Goal: Information Seeking & Learning: Find specific fact

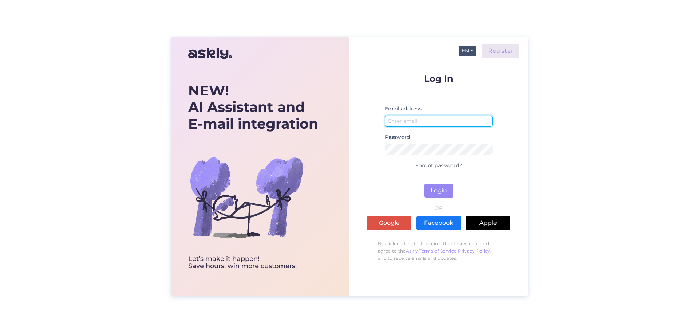
type input "[EMAIL_ADDRESS][DOMAIN_NAME]"
click at [464, 50] on button "EN" at bounding box center [467, 50] width 17 height 11
click at [465, 65] on link "ET" at bounding box center [463, 66] width 25 height 12
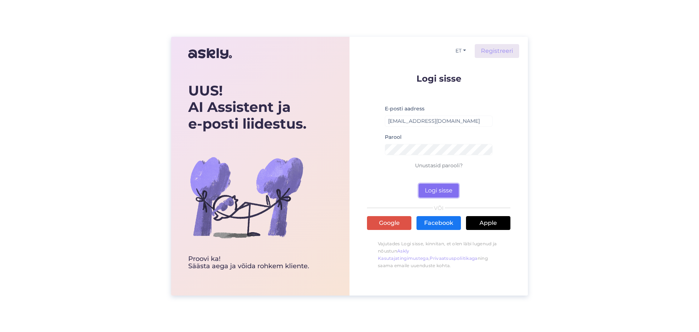
click at [434, 187] on button "Logi sisse" at bounding box center [439, 190] width 40 height 14
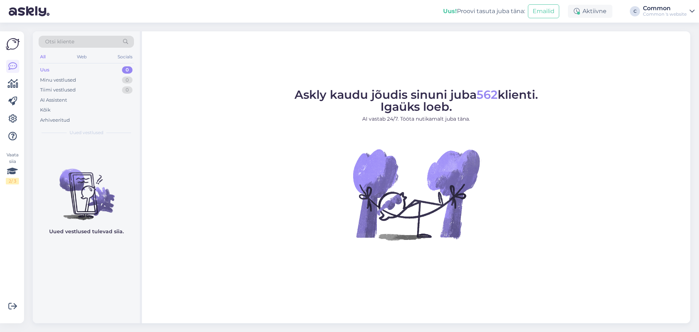
click at [86, 43] on div "Otsi kliente" at bounding box center [86, 42] width 95 height 12
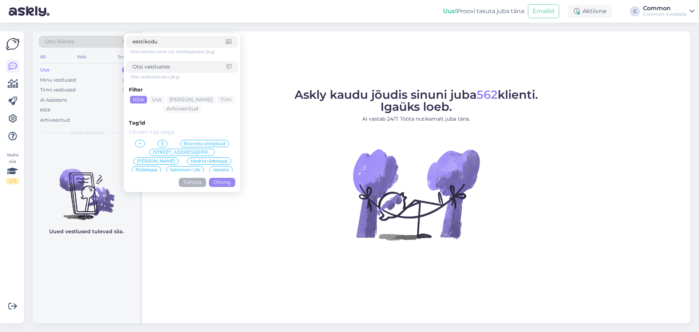
type input "eestikodud"
click button "Otsing" at bounding box center [222, 182] width 26 height 9
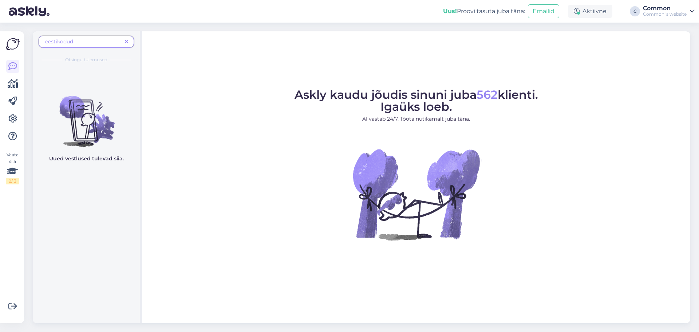
click at [128, 35] on div "eestikodud Otsingu tulemused" at bounding box center [86, 49] width 107 height 36
click at [127, 39] on span at bounding box center [126, 42] width 9 height 8
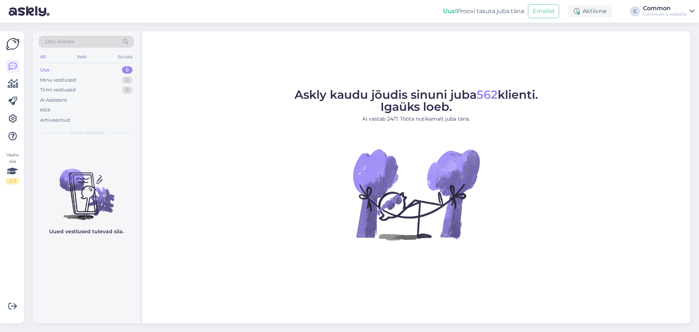
click at [110, 40] on div "Otsi kliente" at bounding box center [86, 42] width 95 height 12
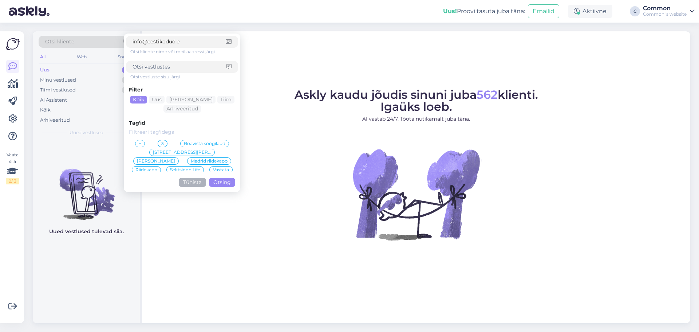
type input "info@eestikodud.ee"
click button "Otsing" at bounding box center [222, 182] width 26 height 9
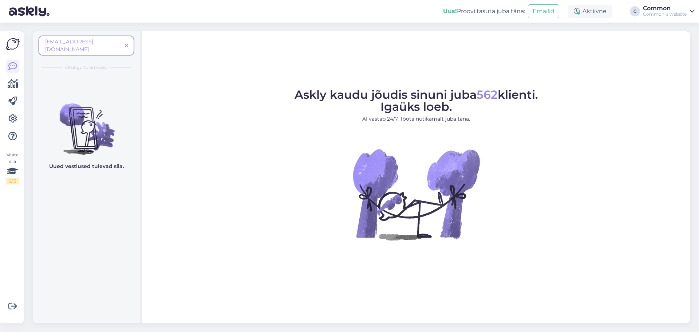
click at [130, 42] on span at bounding box center [126, 46] width 9 height 8
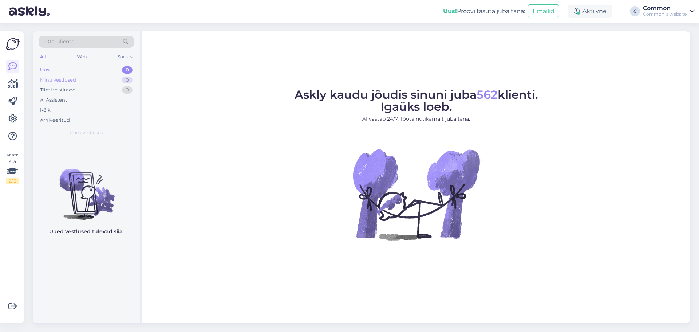
click at [66, 83] on div "Minu vestlused" at bounding box center [58, 79] width 36 height 7
click at [67, 88] on div "Tiimi vestlused" at bounding box center [58, 89] width 36 height 7
click at [66, 100] on div "AI Assistent" at bounding box center [53, 99] width 27 height 7
click at [52, 108] on div "Kõik" at bounding box center [86, 110] width 95 height 10
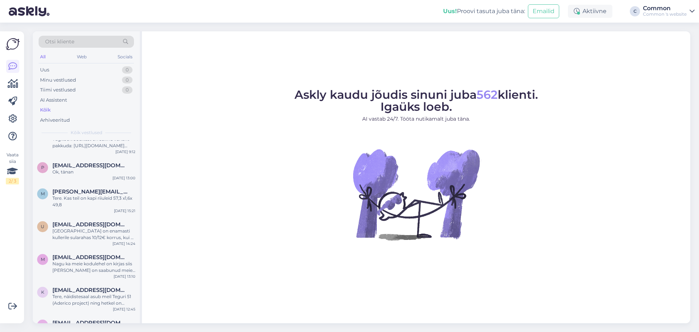
scroll to position [36, 0]
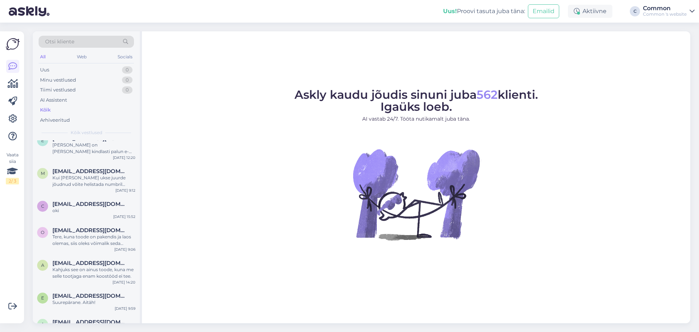
click at [68, 47] on div "Otsi kliente" at bounding box center [86, 42] width 95 height 12
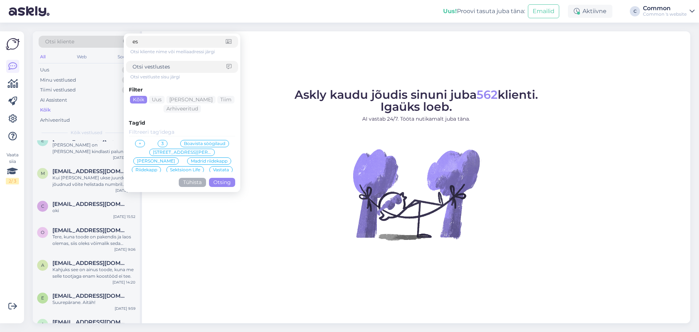
type input "e"
click at [148, 67] on input at bounding box center [179, 67] width 94 height 8
type input "eesti kodud"
click button "Otsing" at bounding box center [222, 182] width 26 height 9
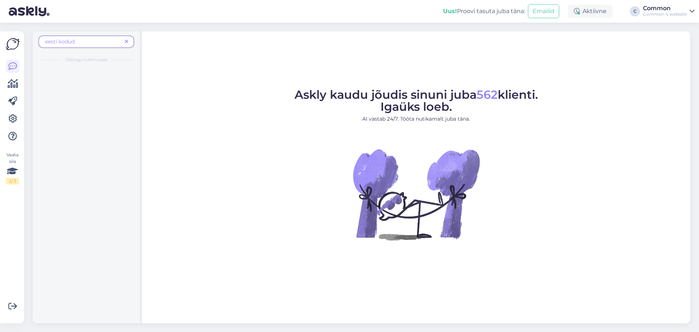
scroll to position [0, 0]
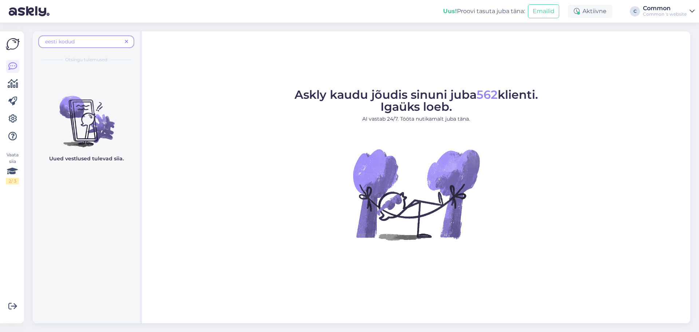
click at [126, 42] on icon at bounding box center [126, 41] width 3 height 5
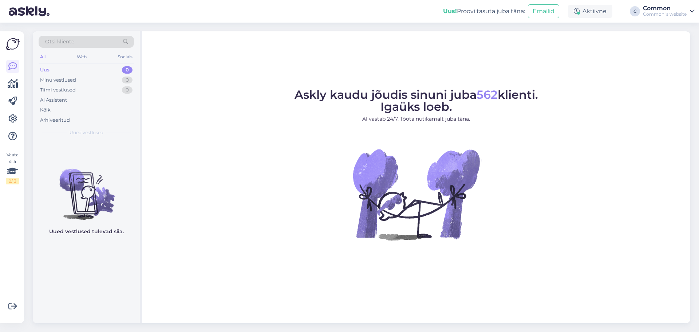
click at [108, 44] on div "Otsi kliente" at bounding box center [86, 42] width 95 height 12
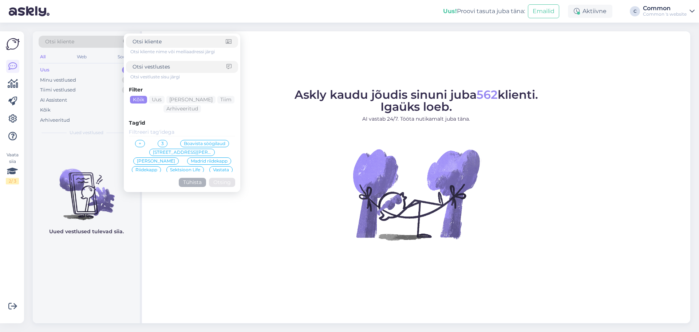
click at [162, 68] on input at bounding box center [179, 67] width 94 height 8
type input "eesti"
click button "Otsing" at bounding box center [222, 182] width 26 height 9
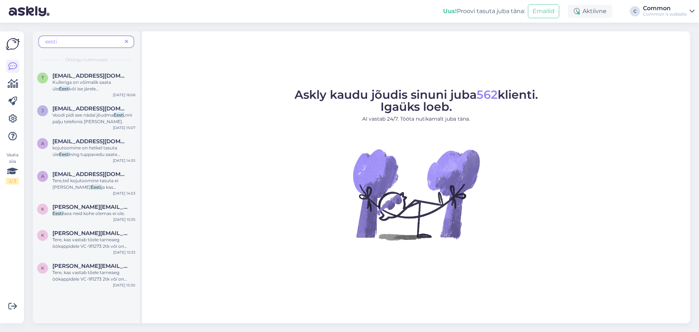
click at [126, 41] on icon at bounding box center [126, 41] width 3 height 5
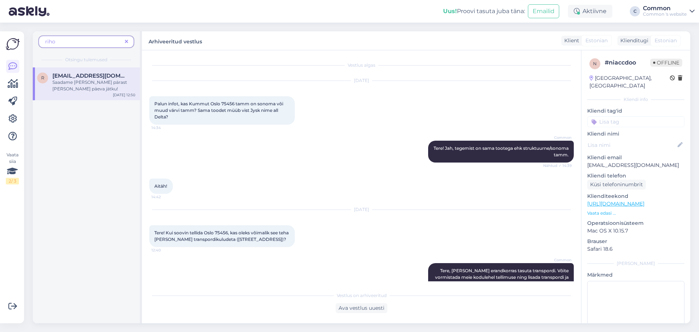
scroll to position [282, 0]
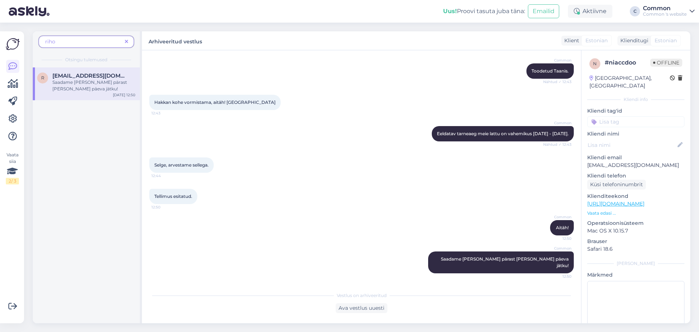
click at [80, 46] on div "riho" at bounding box center [86, 42] width 95 height 12
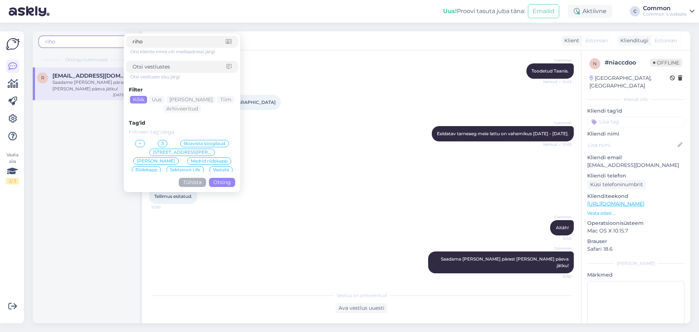
drag, startPoint x: 150, startPoint y: 42, endPoint x: 112, endPoint y: 43, distance: 38.6
click at [112, 43] on div "riho riho Otsi kliente nime või meiliaadressi järgi Otsi vestluste sisu järgi F…" at bounding box center [86, 44] width 95 height 16
click at [145, 63] on input at bounding box center [179, 67] width 94 height 8
type input "kasteheina"
click button "Otsing" at bounding box center [222, 182] width 26 height 9
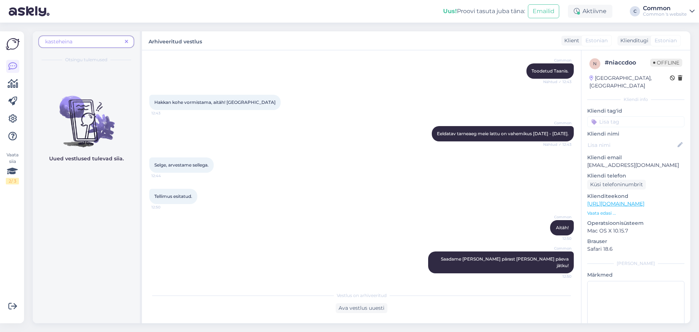
click at [127, 43] on icon at bounding box center [126, 41] width 3 height 5
